Goal: Transaction & Acquisition: Purchase product/service

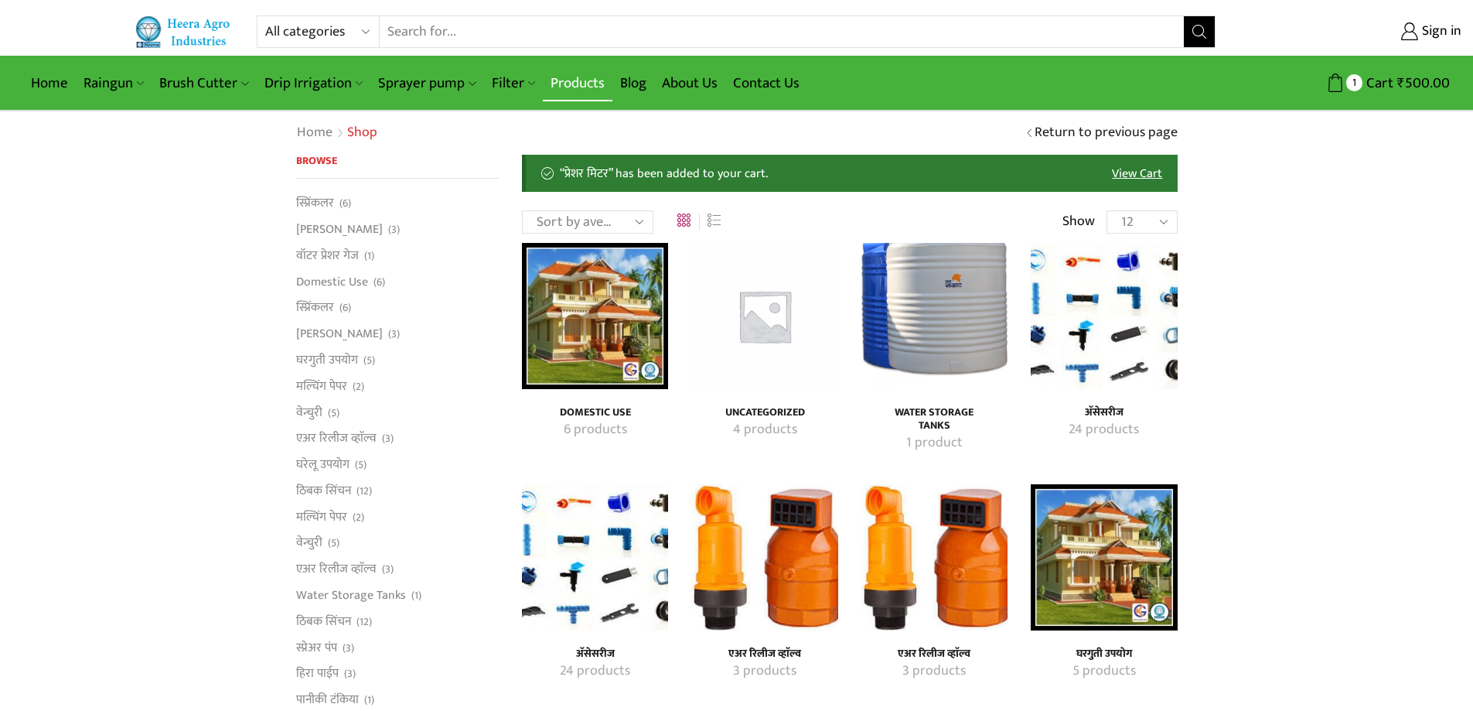
click at [579, 91] on link "Products" at bounding box center [578, 83] width 70 height 36
click at [577, 97] on link "Products" at bounding box center [578, 83] width 70 height 36
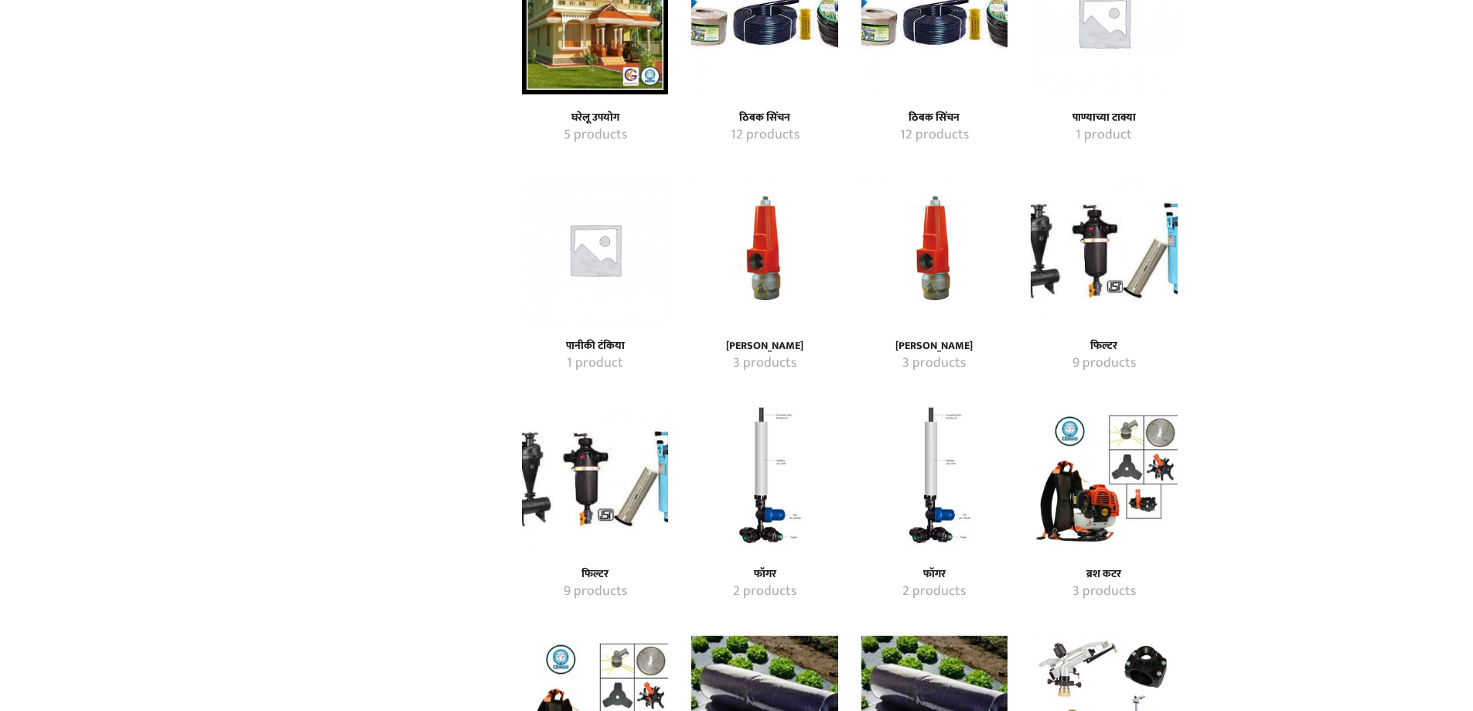
scroll to position [928, 0]
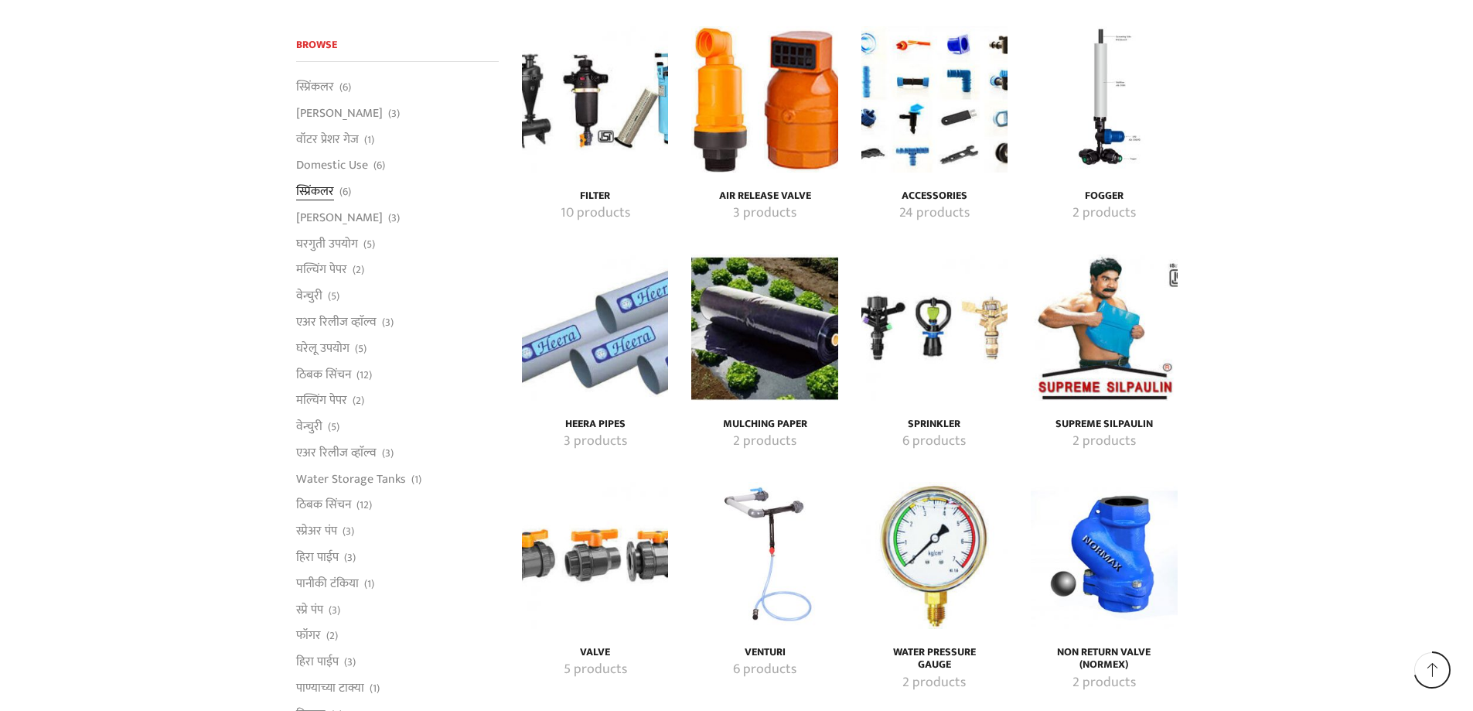
scroll to position [2696, 0]
click at [319, 88] on link "स्प्रिंकलर" at bounding box center [315, 89] width 38 height 22
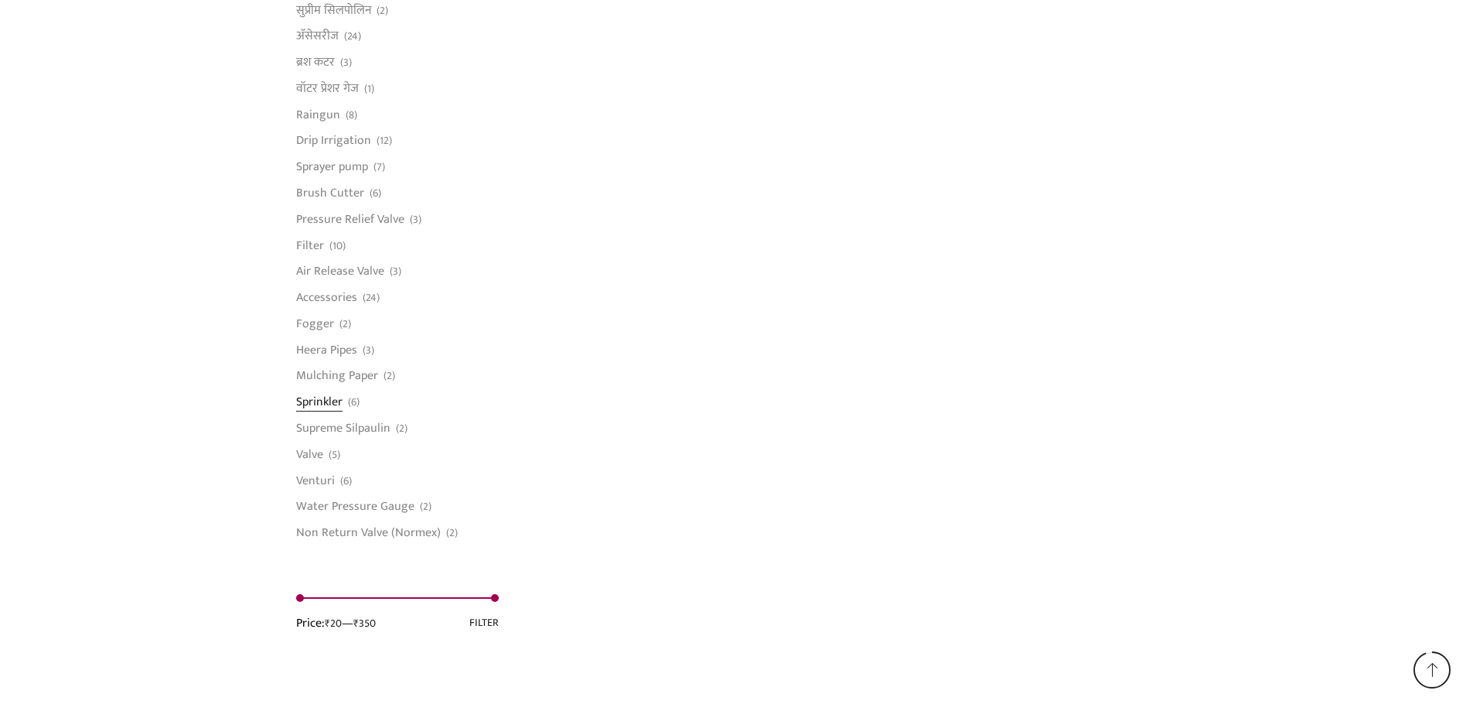
scroll to position [1083, 0]
click at [324, 404] on link "Sprinkler" at bounding box center [319, 401] width 46 height 26
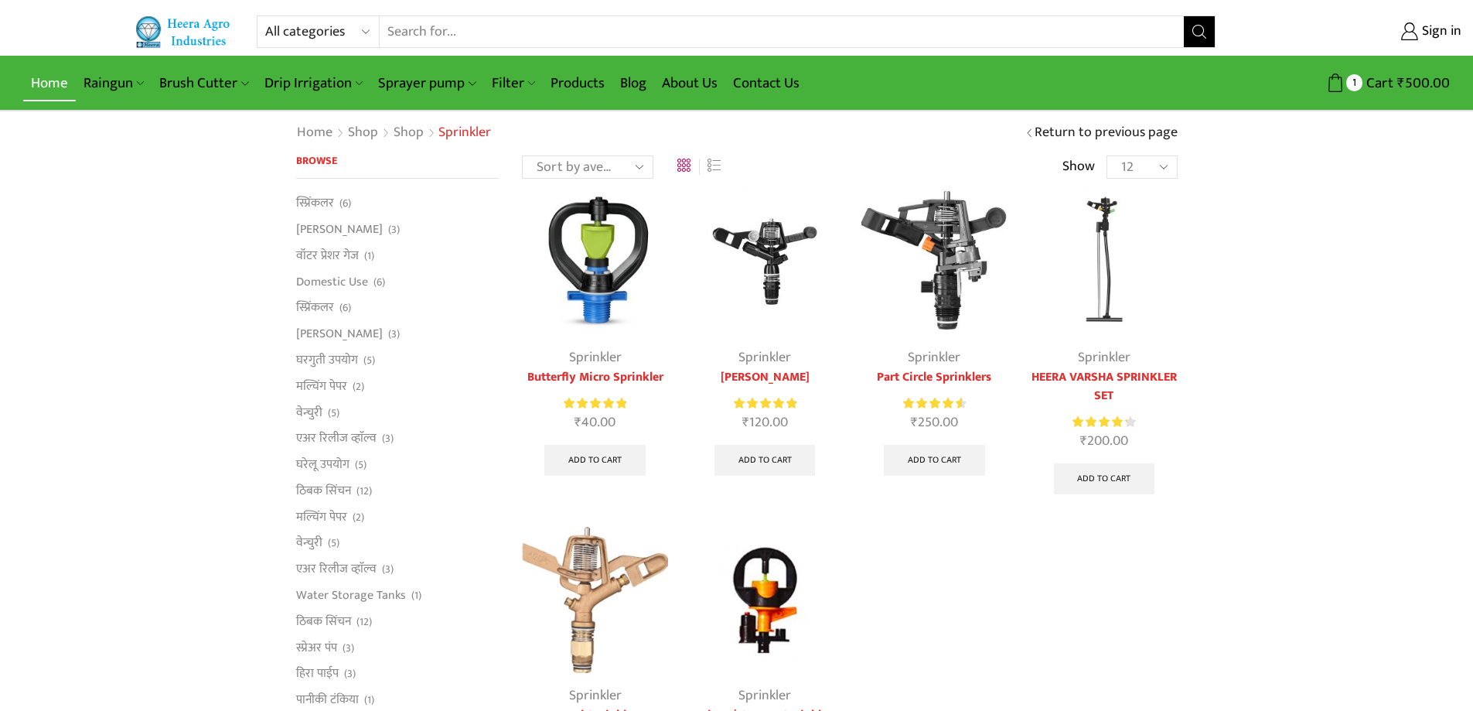
click at [46, 94] on link "Home" at bounding box center [49, 83] width 53 height 36
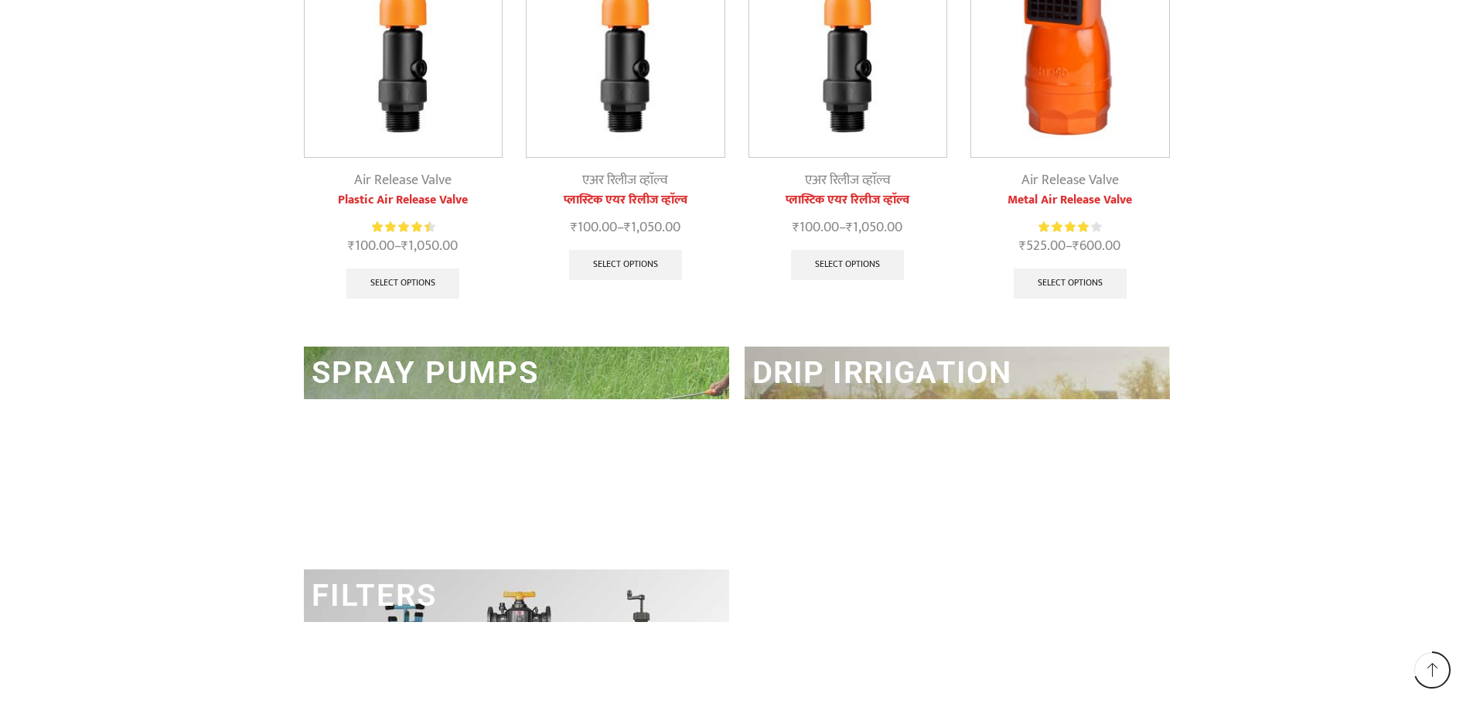
scroll to position [2051, 0]
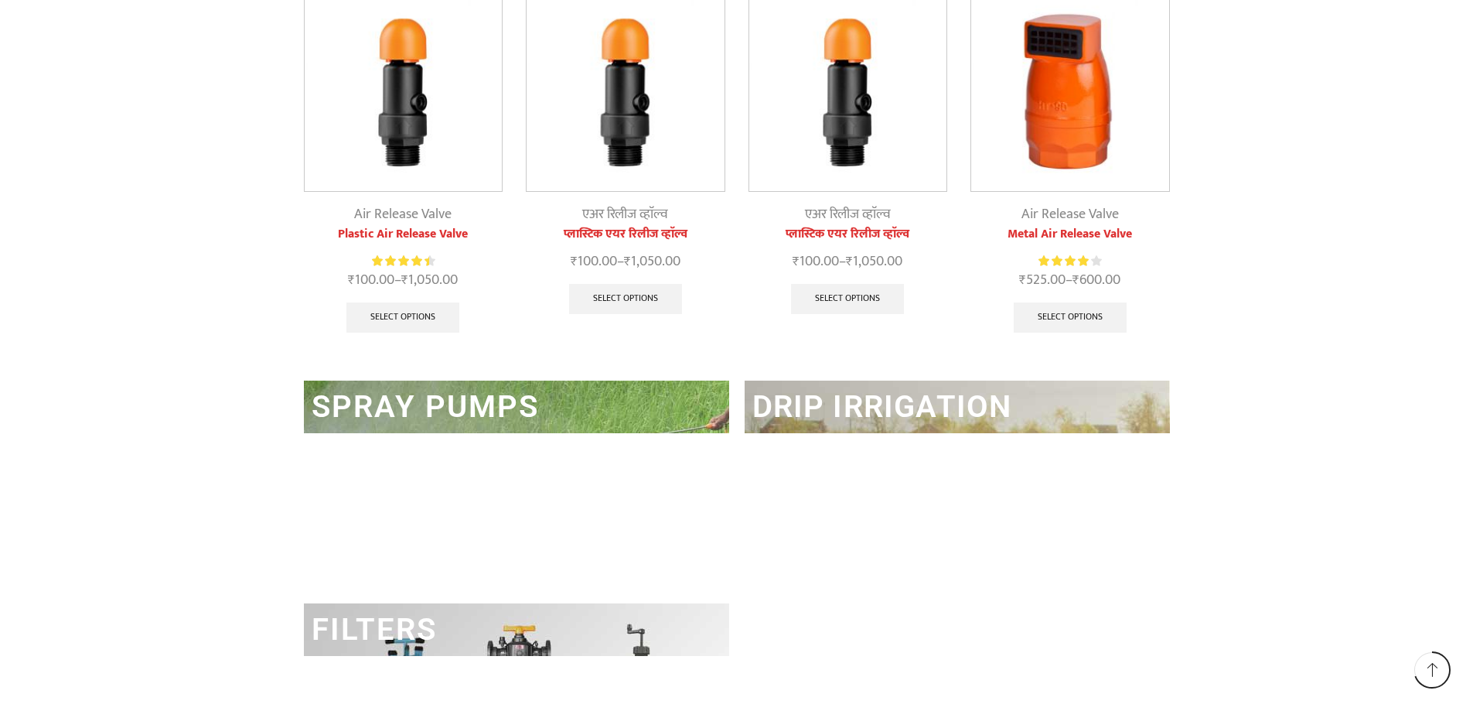
click at [967, 411] on link "DRIP IRRIGATION" at bounding box center [882, 406] width 260 height 36
click at [953, 397] on link "DRIP IRRIGATION" at bounding box center [882, 406] width 260 height 36
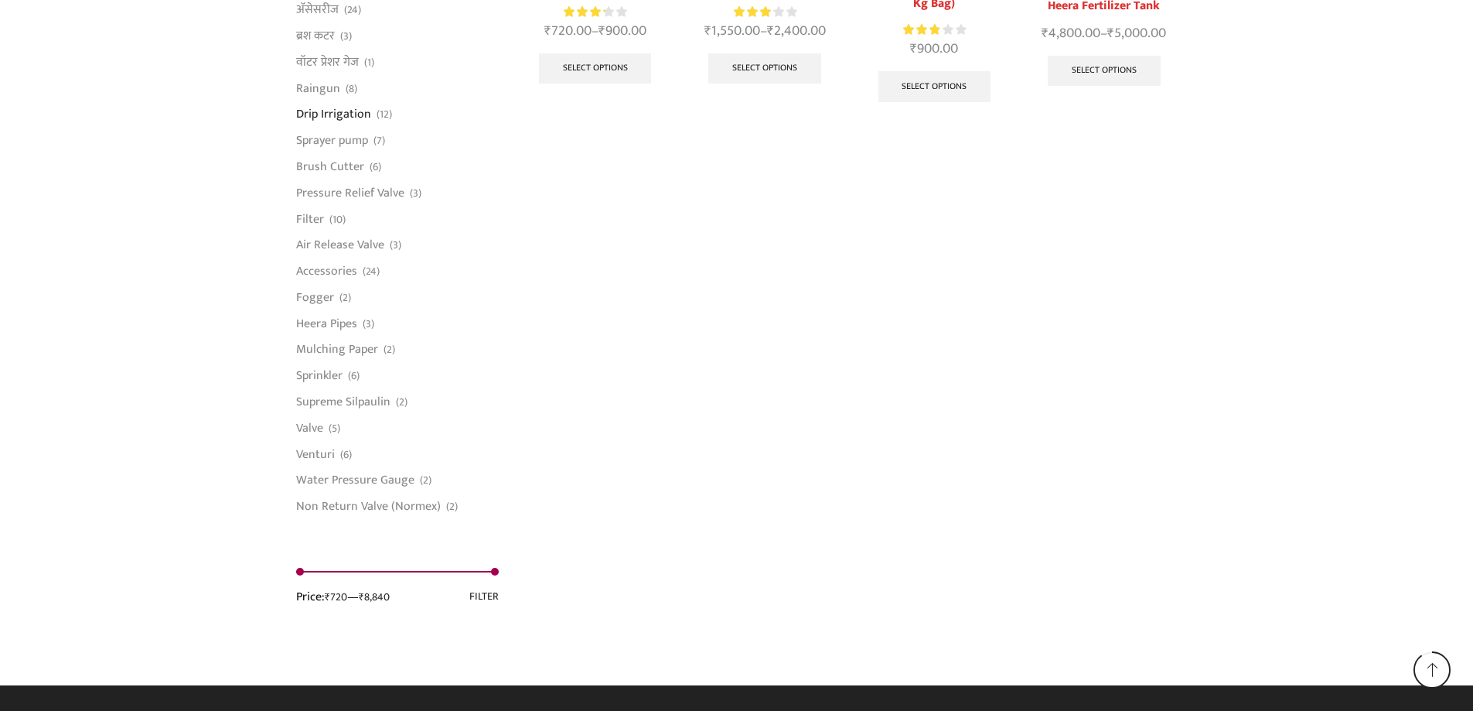
scroll to position [1109, 0]
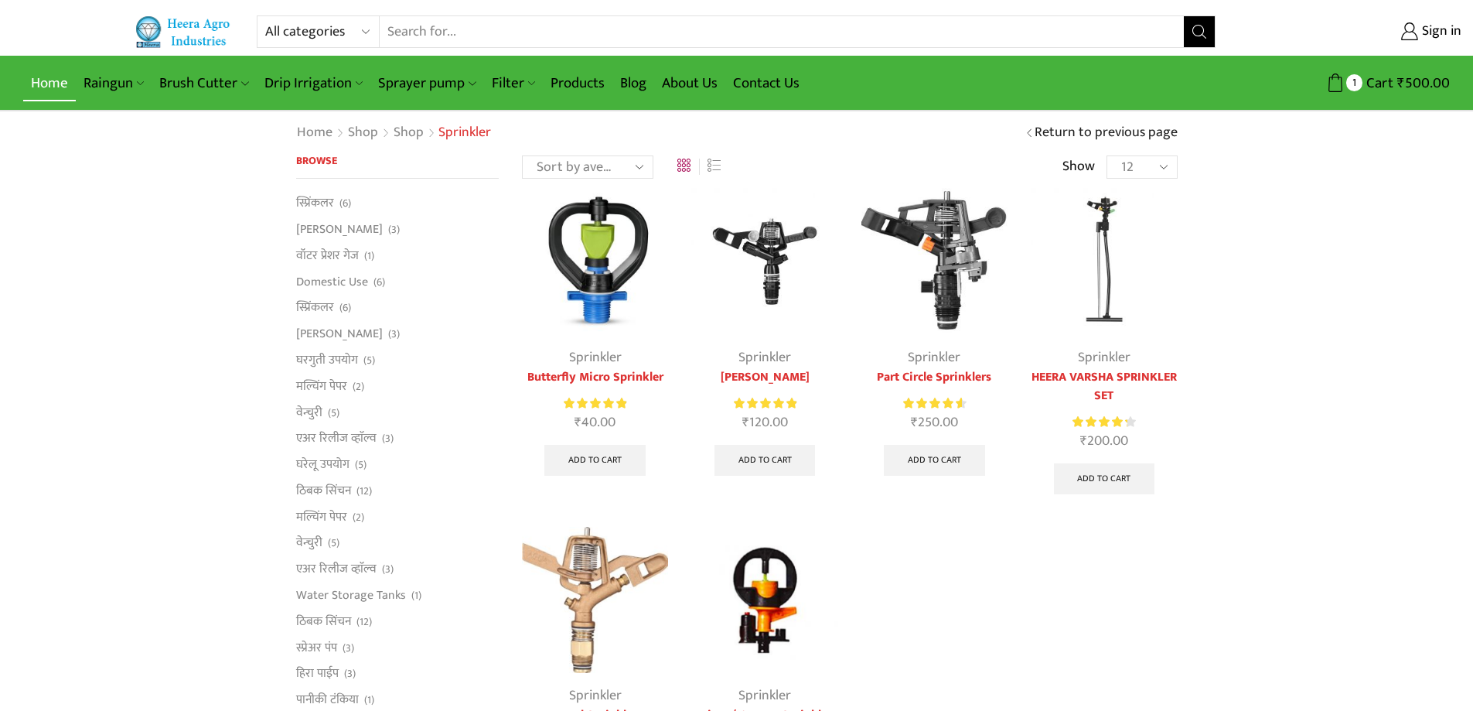
click at [54, 86] on link "Home" at bounding box center [49, 83] width 53 height 36
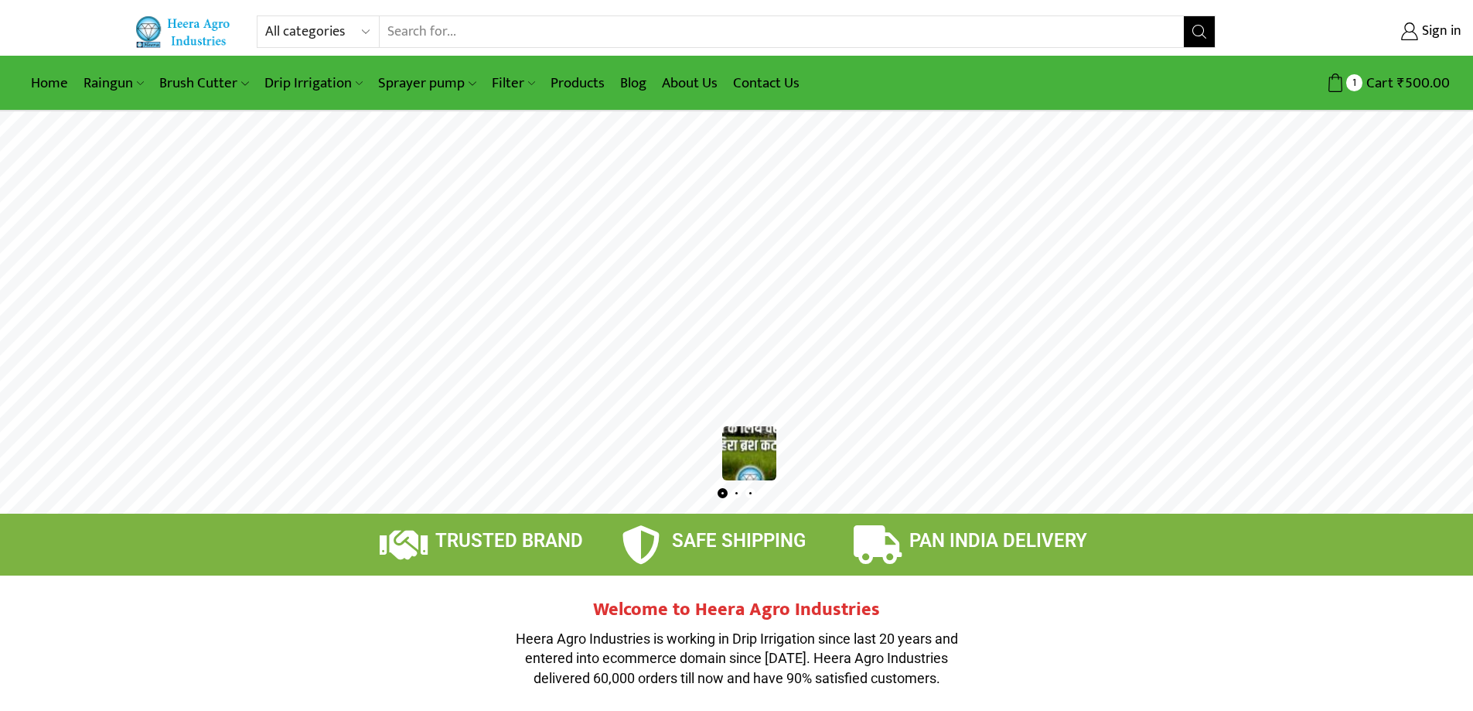
click at [752, 496] on rs-bullet at bounding box center [750, 493] width 10 height 10
click at [722, 492] on rs-bullet at bounding box center [723, 493] width 10 height 10
click at [646, 319] on rs-layer at bounding box center [736, 312] width 1473 height 402
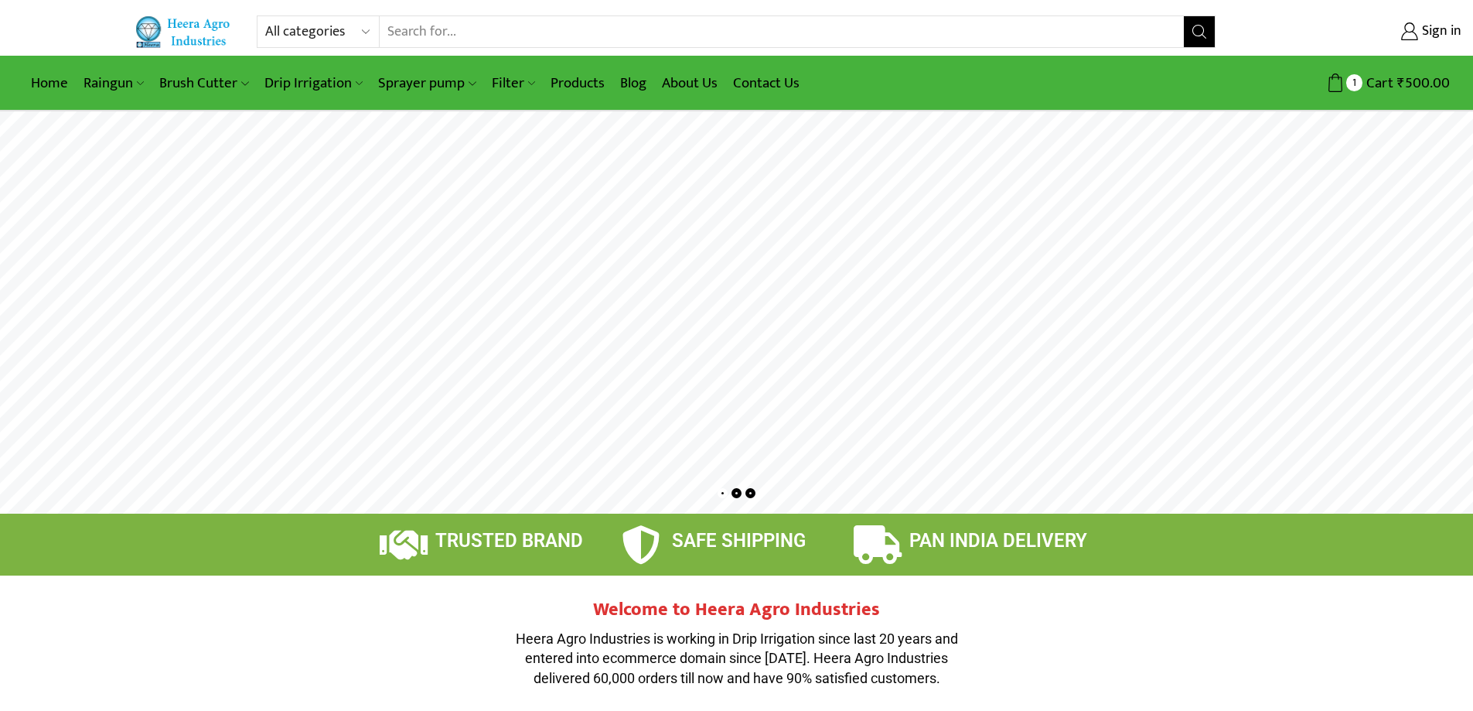
click at [846, 442] on rs-layer at bounding box center [736, 312] width 1473 height 402
click at [902, 406] on rs-layer at bounding box center [736, 312] width 1473 height 402
click at [891, 446] on rs-layer at bounding box center [736, 312] width 1473 height 402
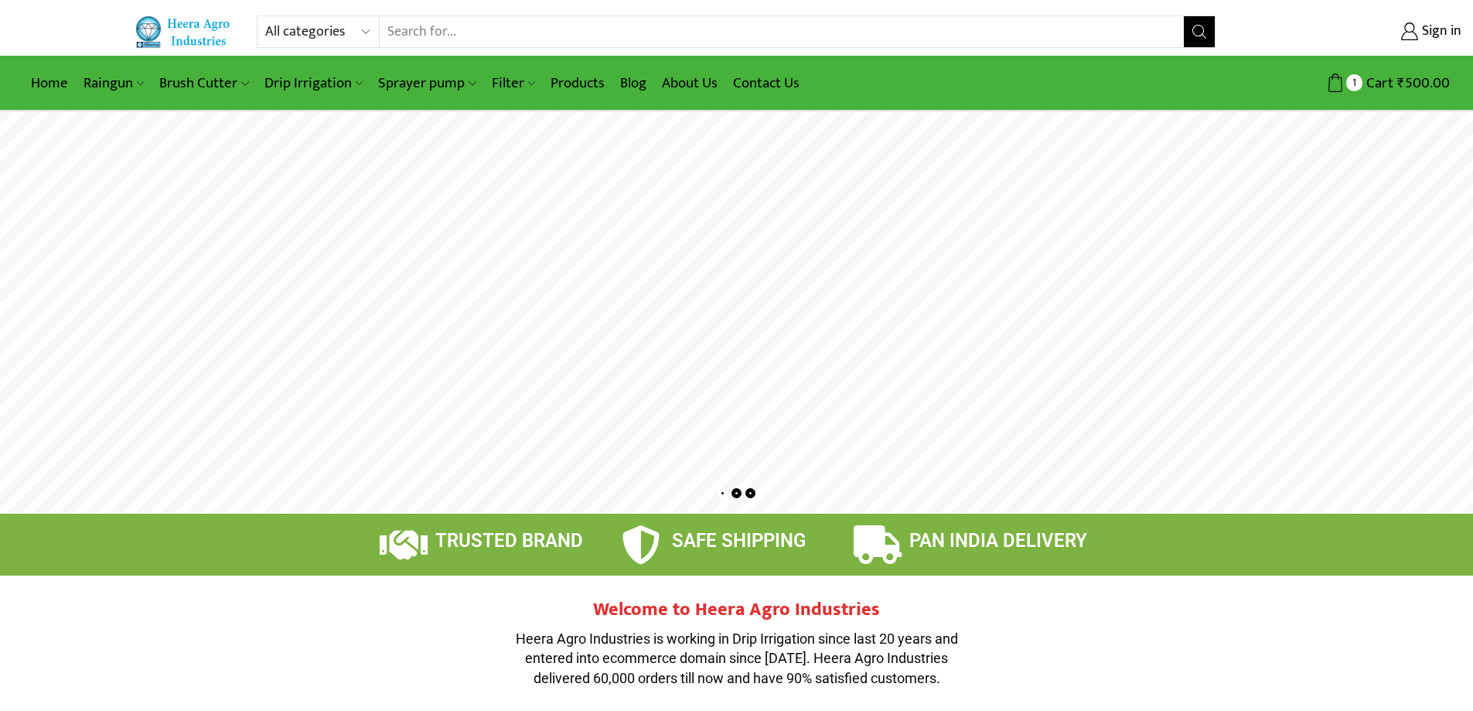
click at [918, 403] on rs-layer at bounding box center [736, 312] width 1473 height 402
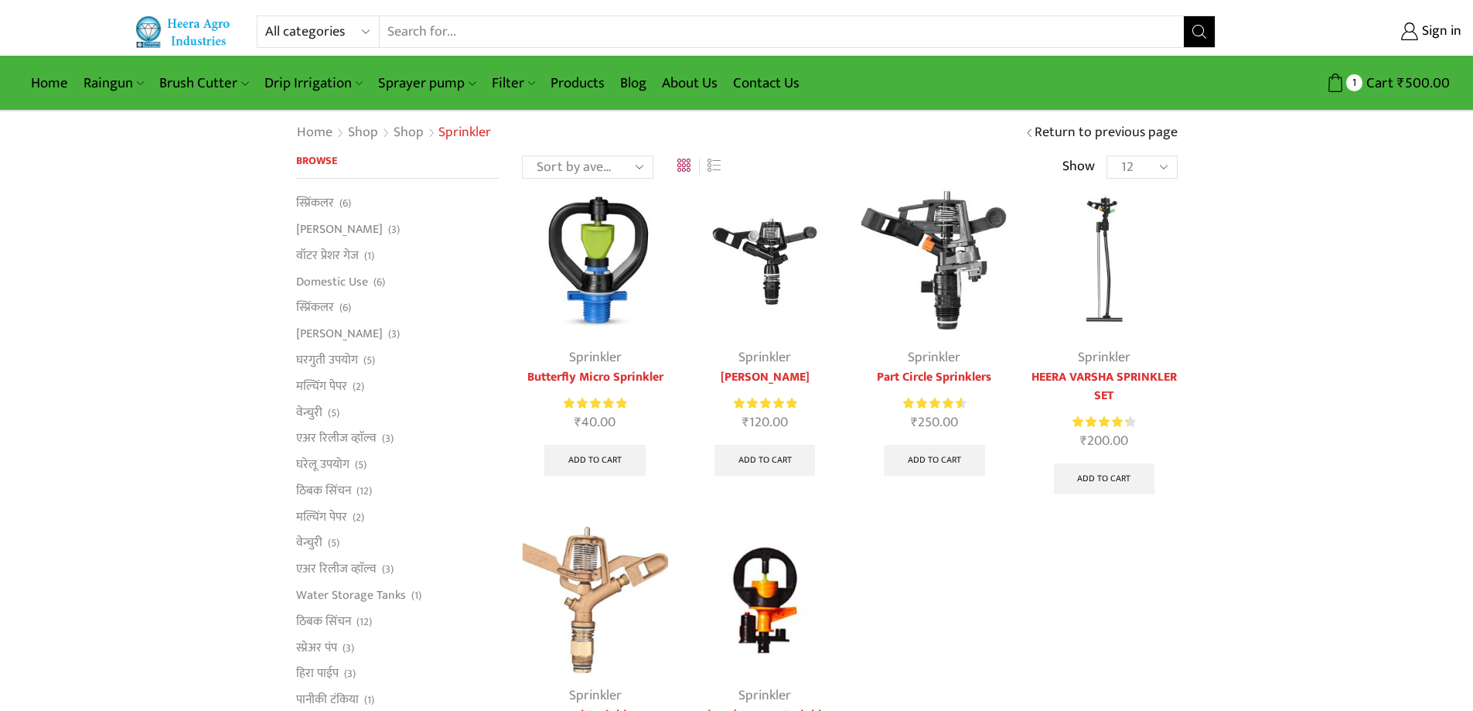
click at [370, 34] on select "All categories Accessories Air Release Valve Brush Cutter Domestic Use Drip Irr…" at bounding box center [322, 31] width 114 height 31
select select "sprinkler"
click at [265, 16] on select "All categories Accessories Air Release Valve Brush Cutter Domestic Use Drip Irr…" at bounding box center [322, 31] width 114 height 31
click at [1124, 272] on img at bounding box center [1104, 261] width 146 height 146
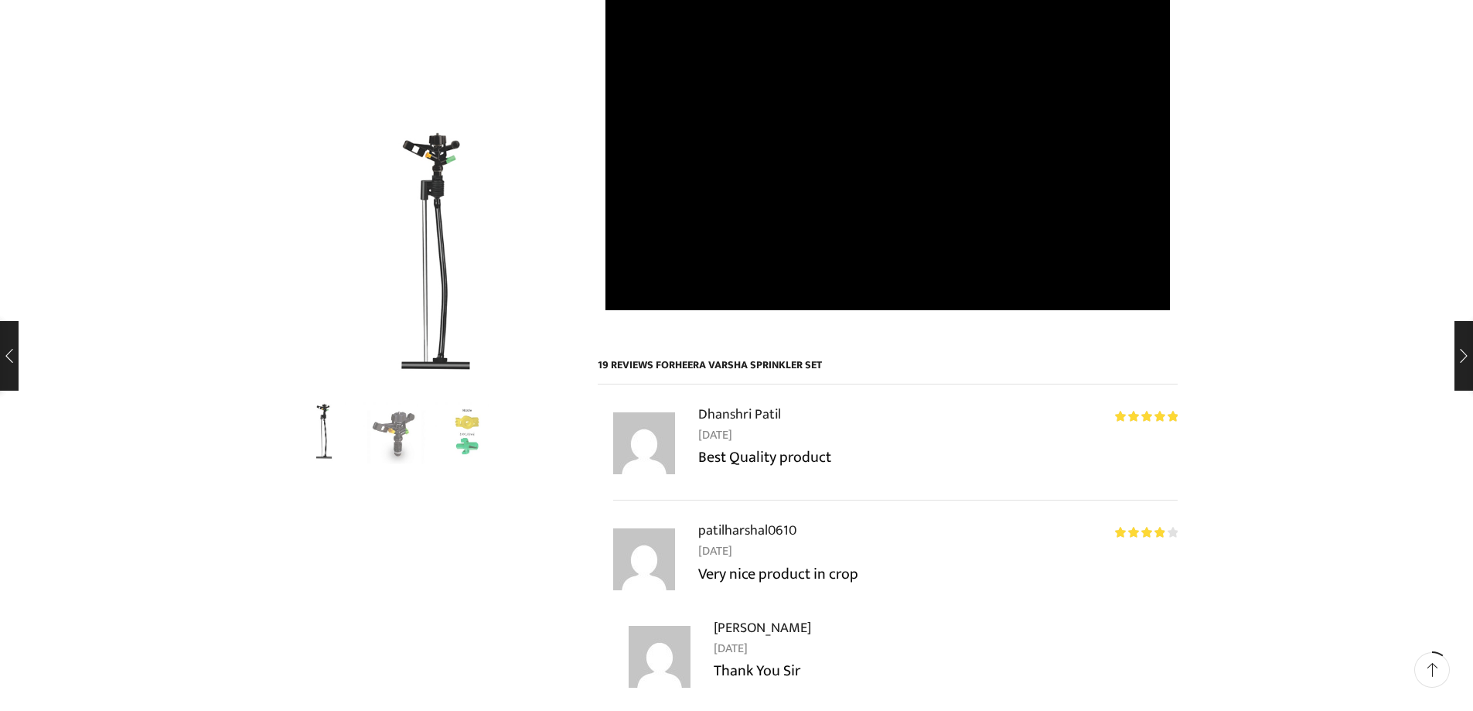
scroll to position [1469, 0]
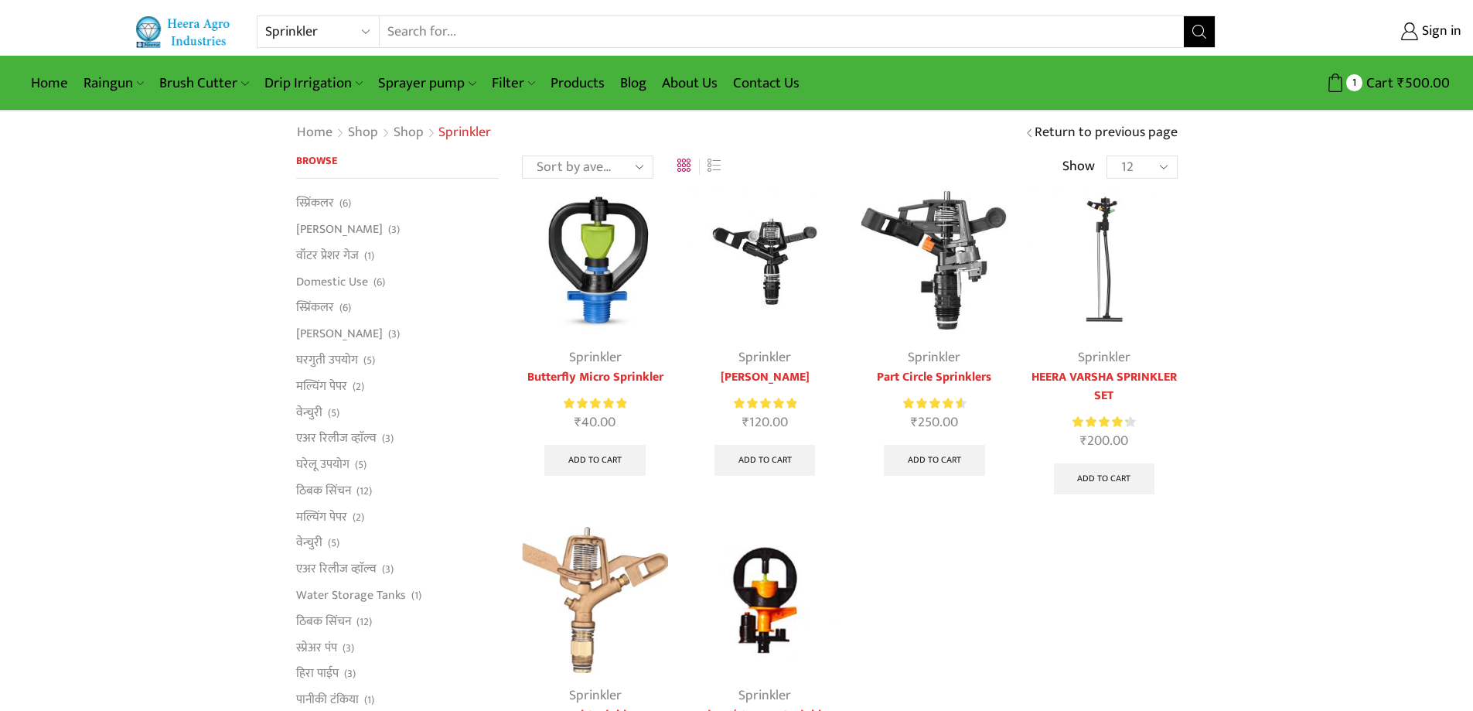
select select "sprinkler"
